Goal: Understand process/instructions: Learn how to perform a task or action

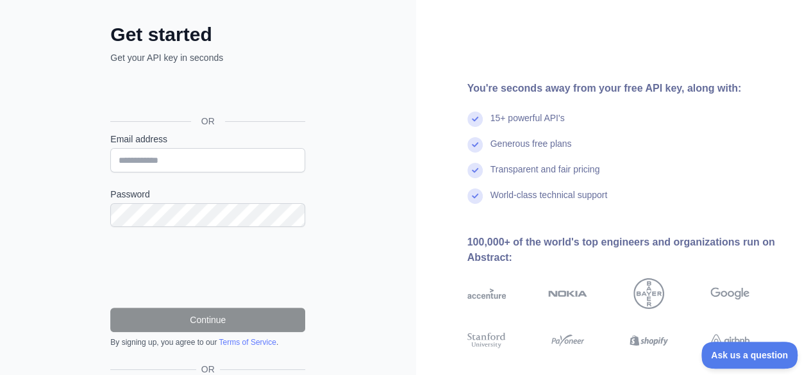
scroll to position [148, 0]
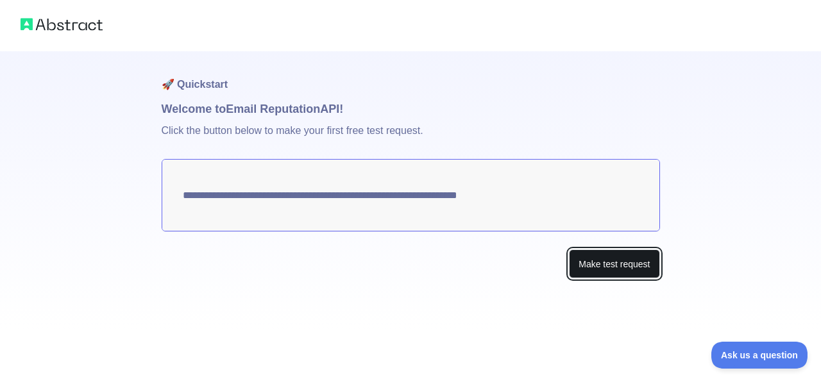
click at [591, 271] on button "Make test request" at bounding box center [614, 263] width 90 height 29
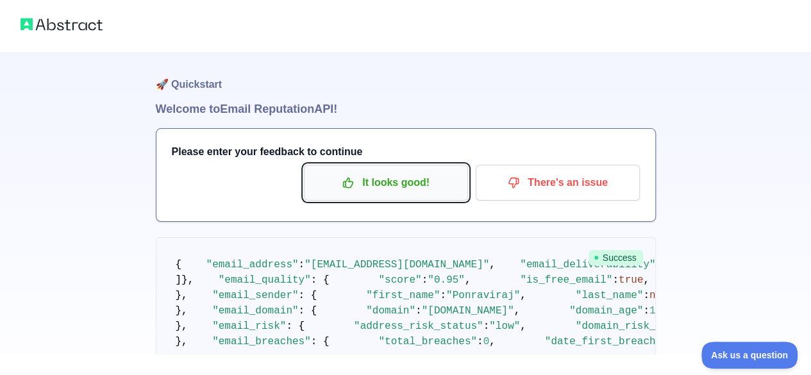
click at [387, 189] on p "It looks good!" at bounding box center [386, 183] width 145 height 22
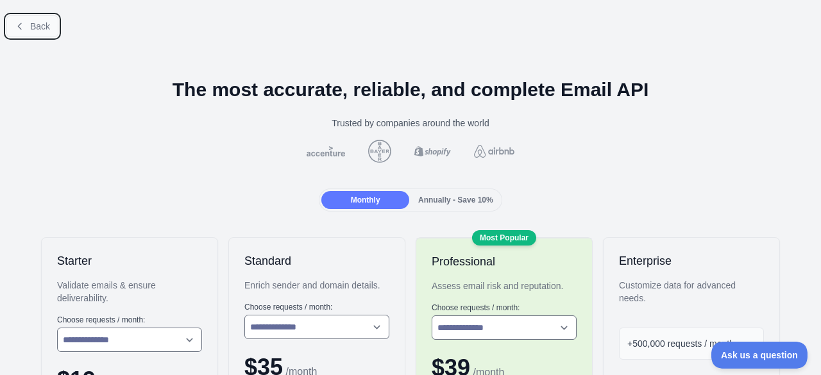
click at [33, 30] on span "Back" at bounding box center [40, 26] width 20 height 10
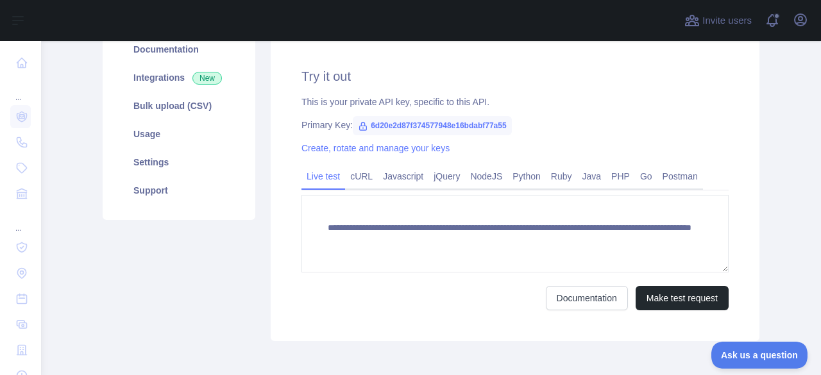
scroll to position [174, 0]
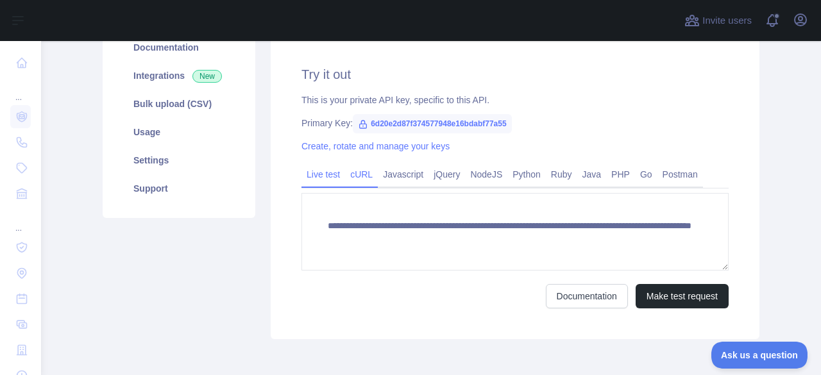
click at [352, 170] on link "cURL" at bounding box center [361, 174] width 33 height 21
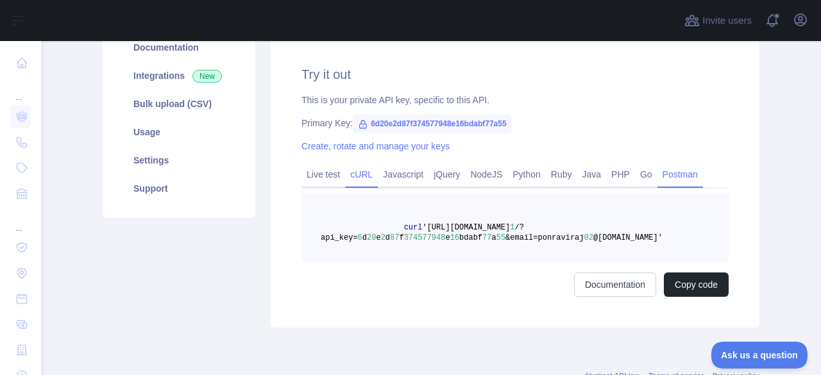
click at [661, 178] on link "Postman" at bounding box center [680, 174] width 46 height 21
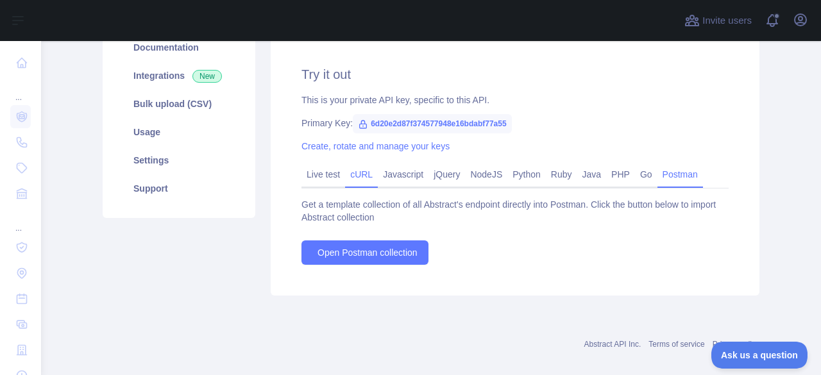
click at [365, 172] on link "cURL" at bounding box center [361, 174] width 33 height 21
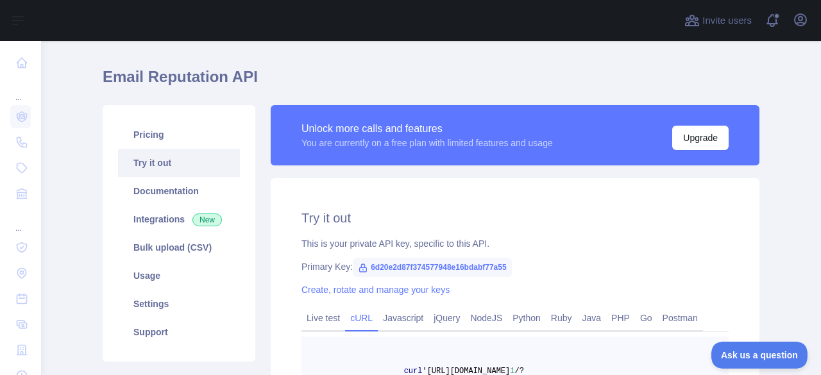
scroll to position [185, 0]
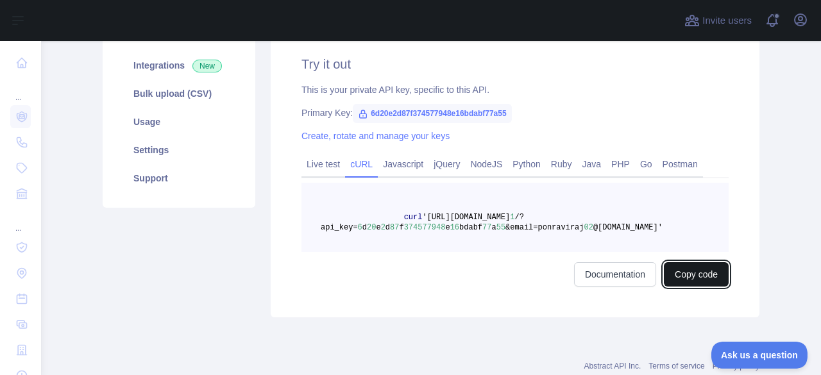
click at [685, 278] on button "Copy code" at bounding box center [696, 274] width 65 height 24
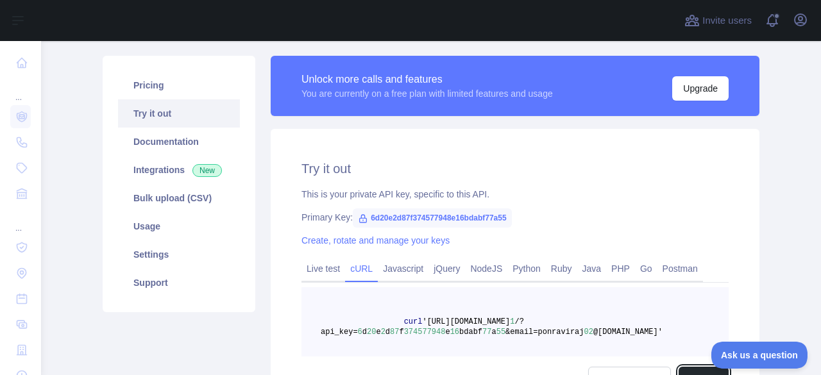
scroll to position [0, 0]
